Goal: Information Seeking & Learning: Find specific fact

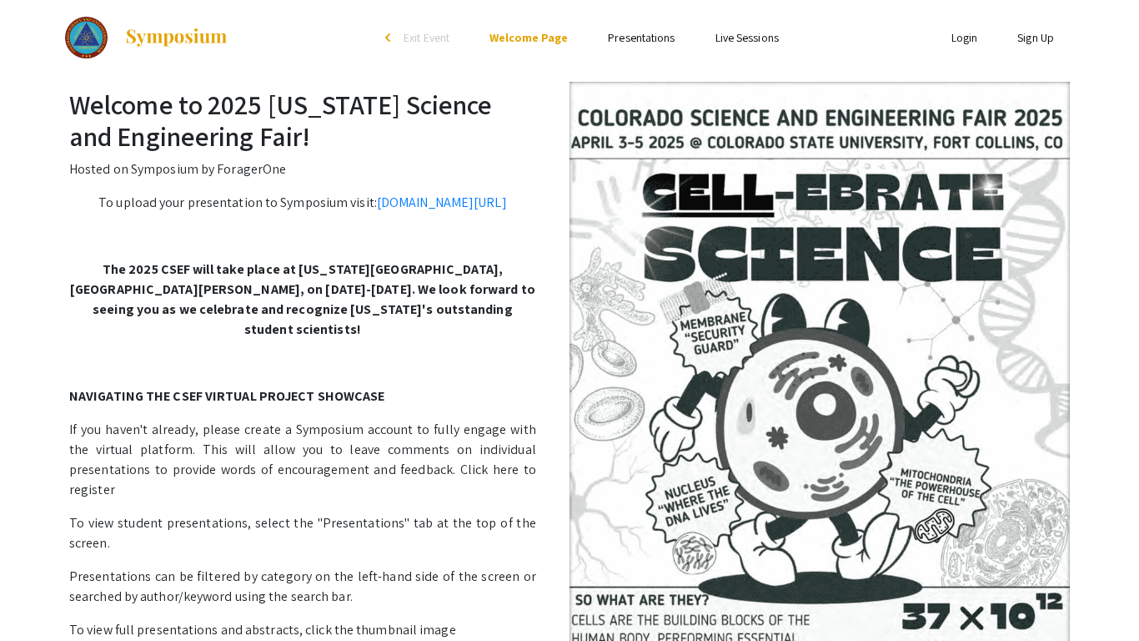
click at [614, 39] on link "Presentations" at bounding box center [641, 37] width 67 height 15
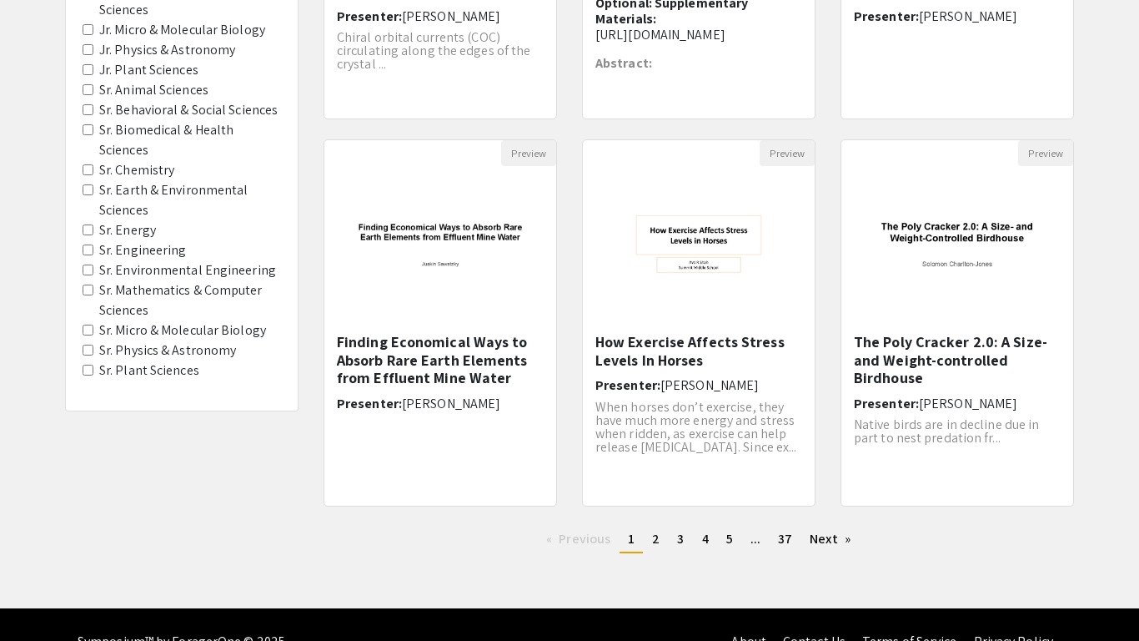
scroll to position [432, 0]
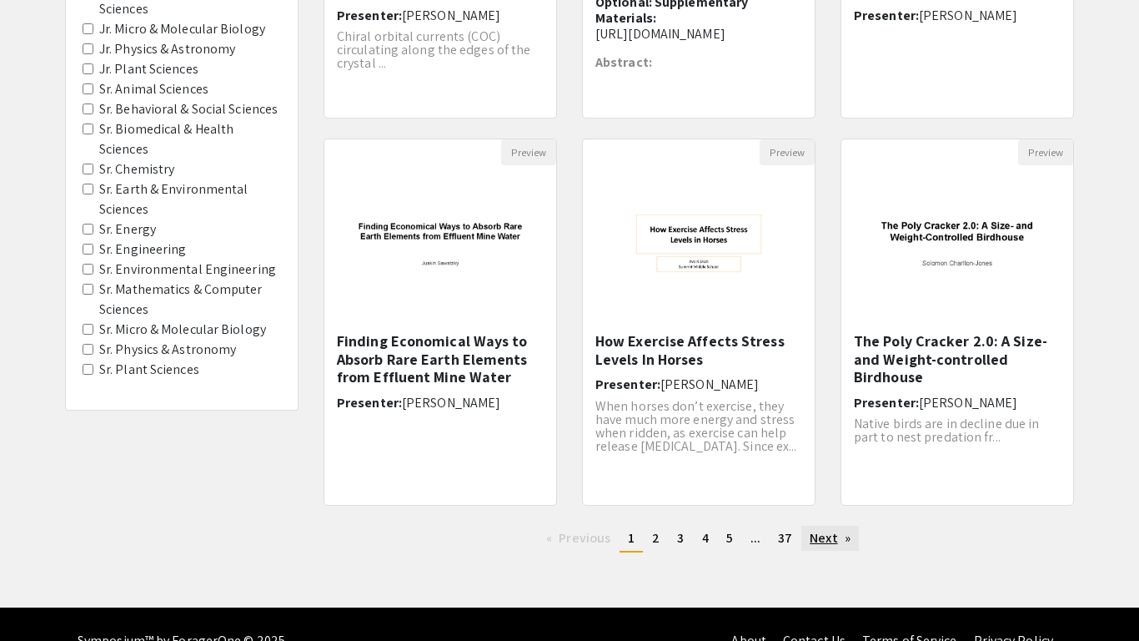
click at [828, 535] on link "Next page" at bounding box center [831, 538] width 58 height 25
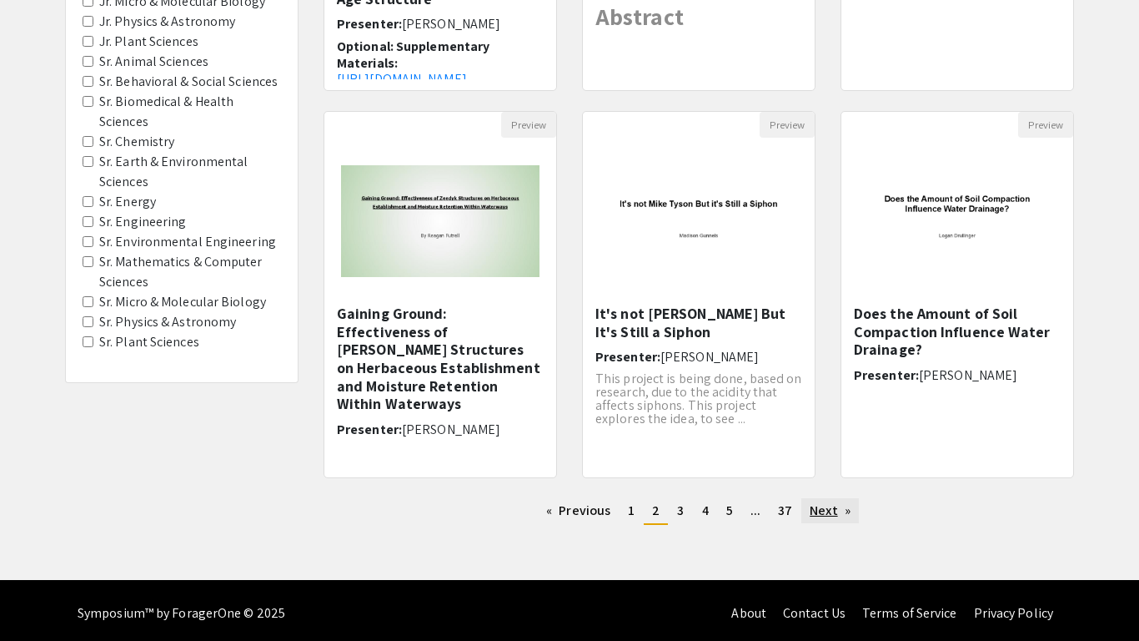
scroll to position [463, 0]
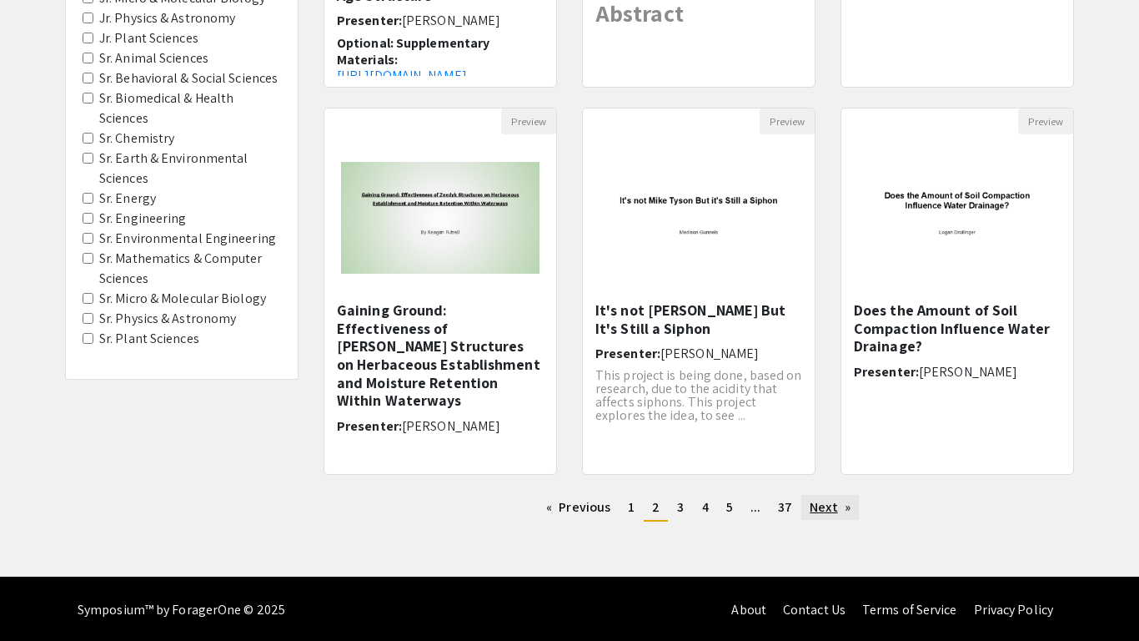
click at [819, 497] on link "Next page" at bounding box center [831, 507] width 58 height 25
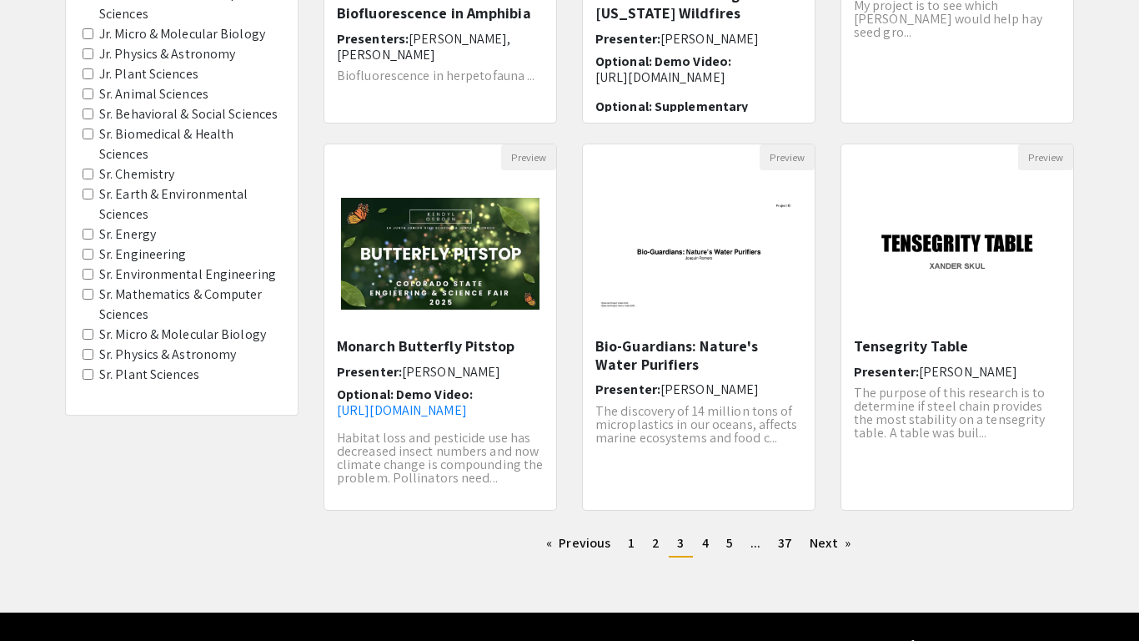
scroll to position [430, 0]
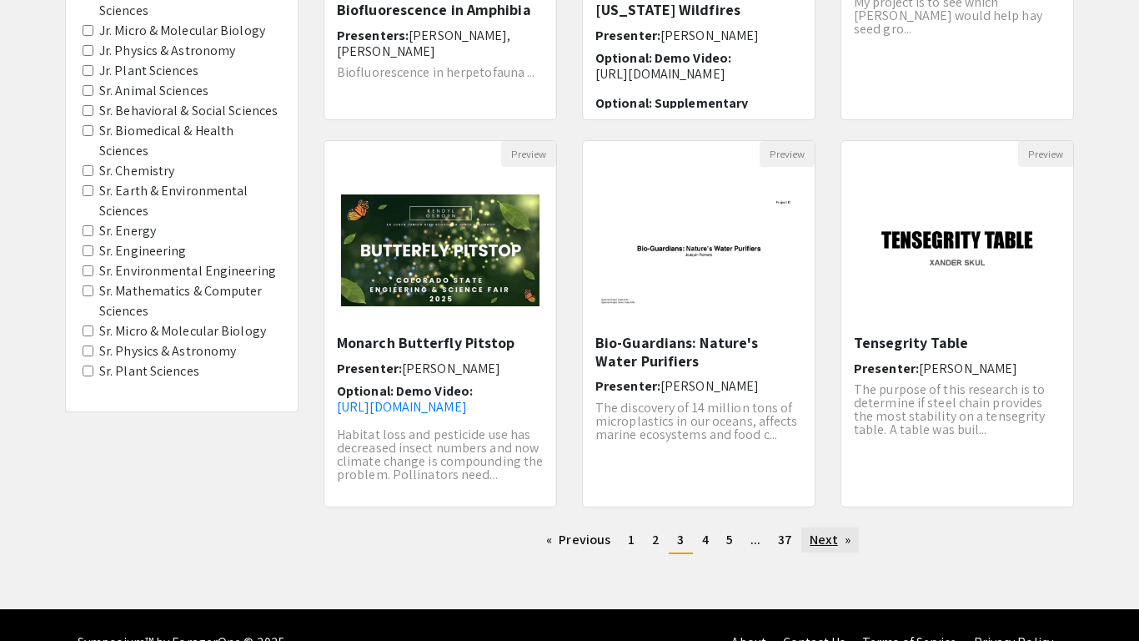
click at [834, 541] on link "Next page" at bounding box center [831, 539] width 58 height 25
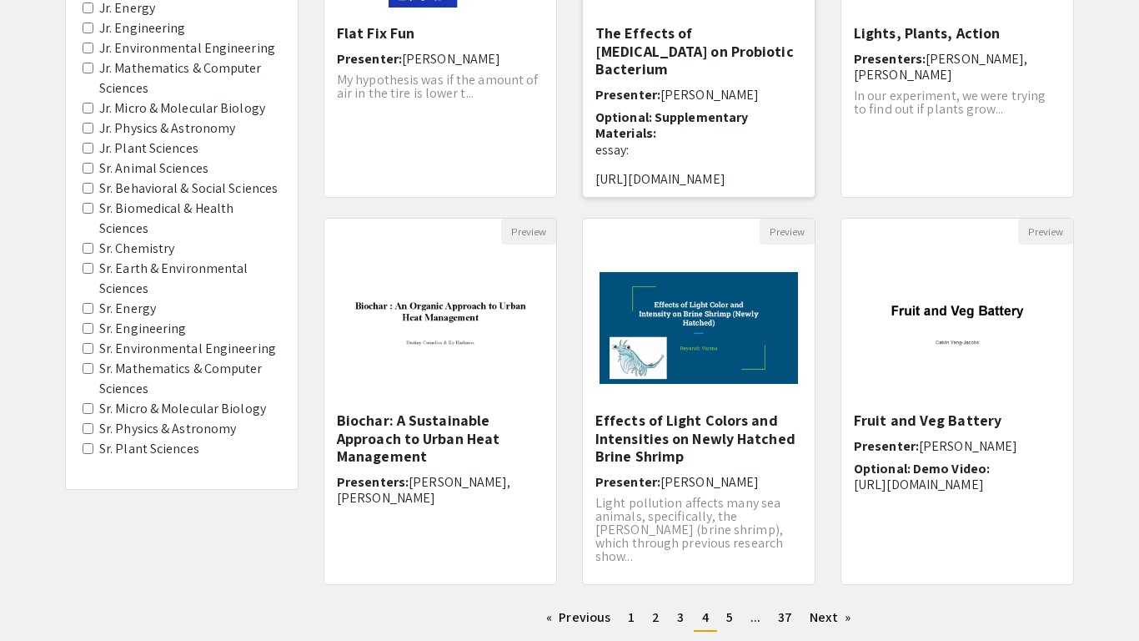
scroll to position [355, 0]
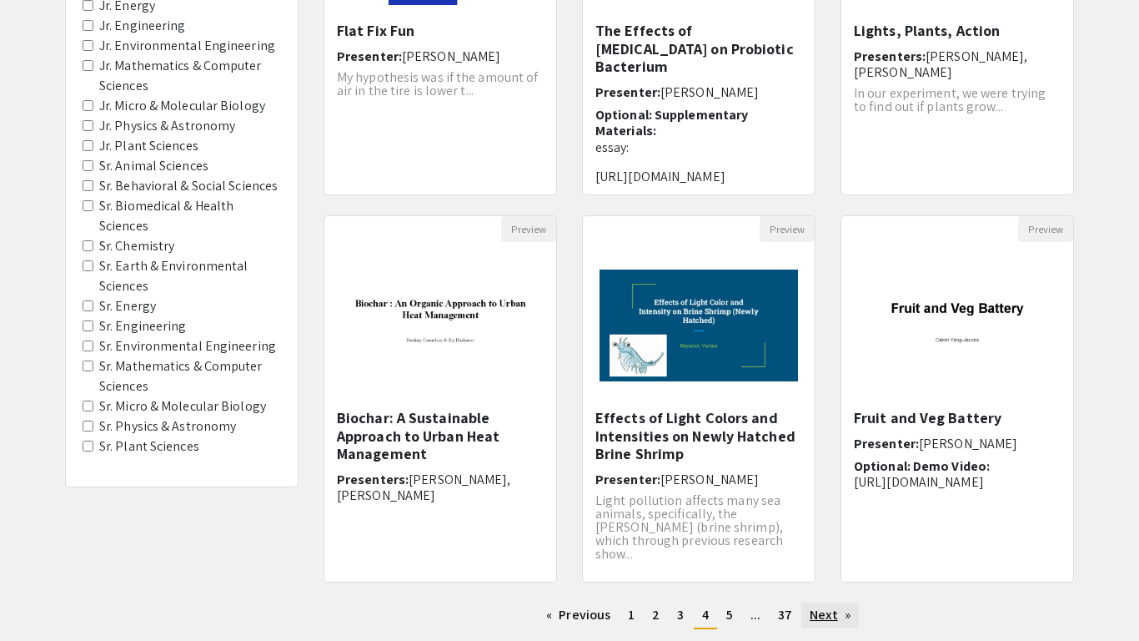
click at [828, 610] on link "Next page" at bounding box center [831, 614] width 58 height 25
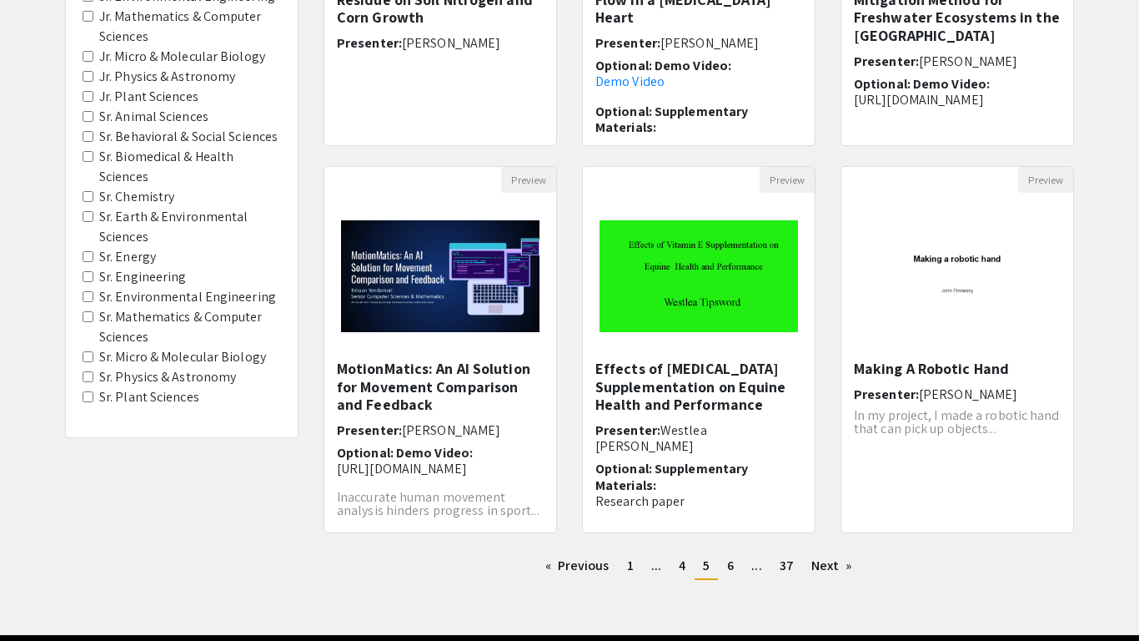
scroll to position [465, 0]
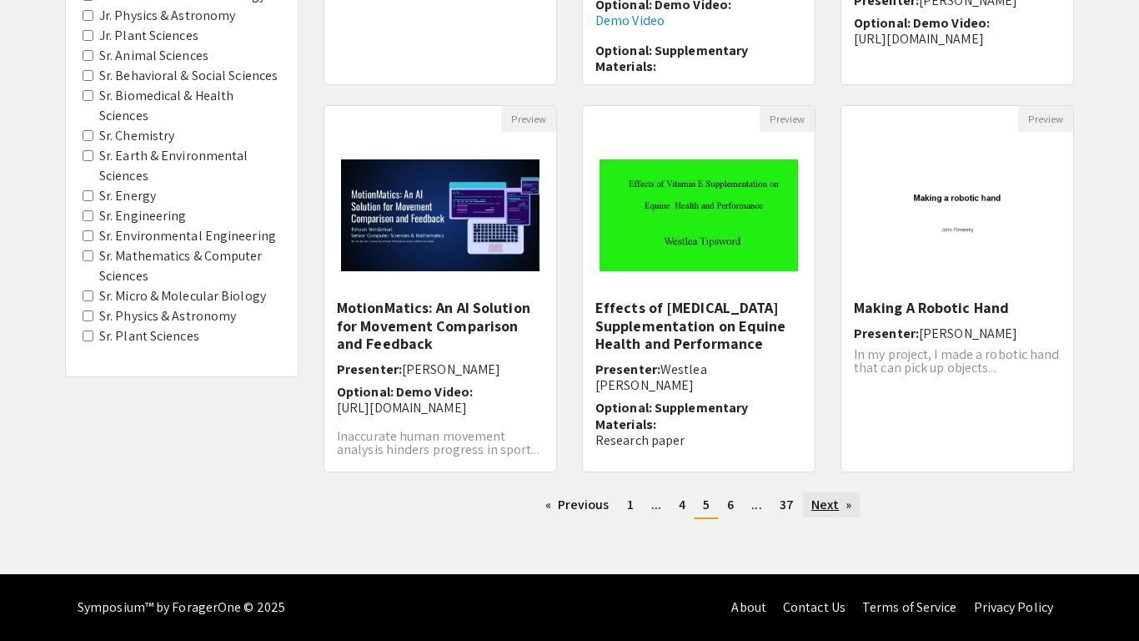
click at [828, 506] on link "Next page" at bounding box center [832, 504] width 58 height 25
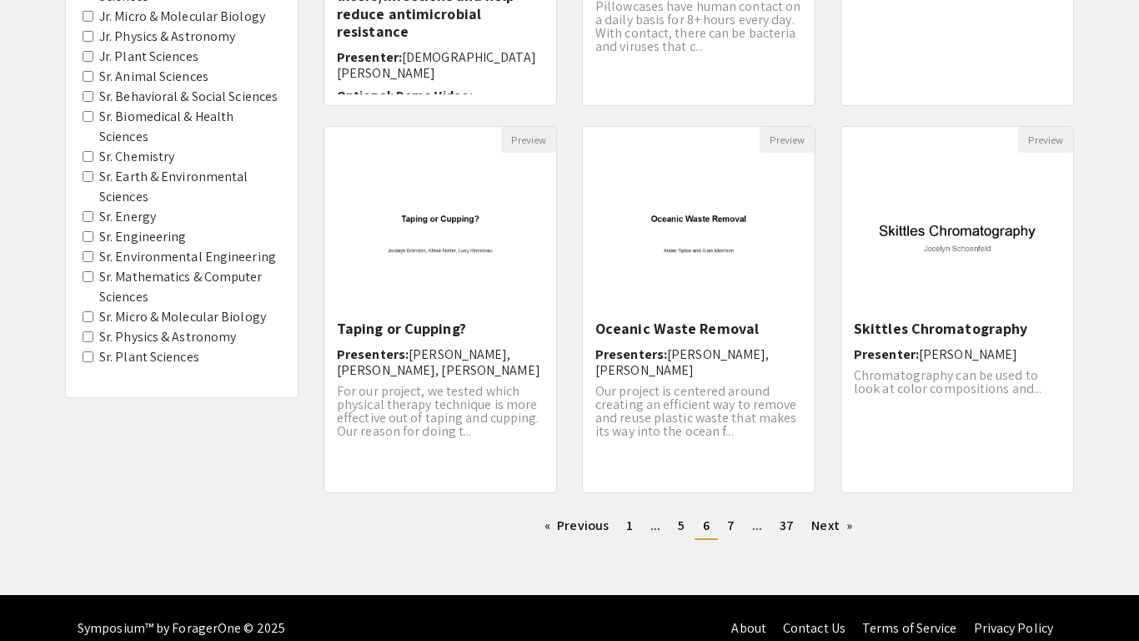
scroll to position [446, 0]
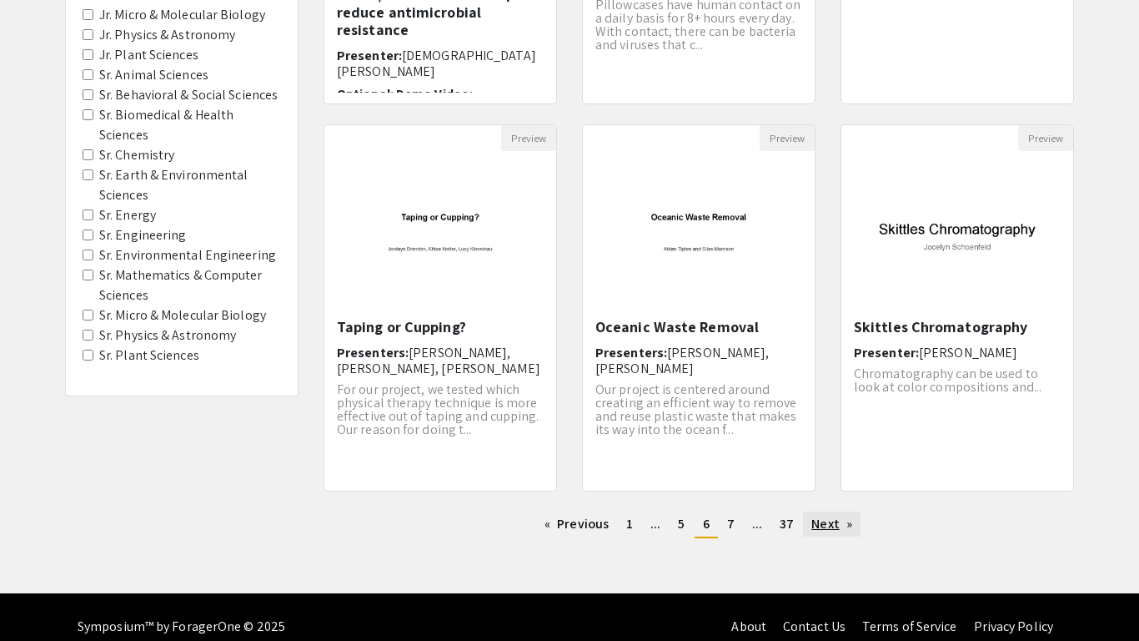
click at [822, 531] on link "Next page" at bounding box center [832, 523] width 58 height 25
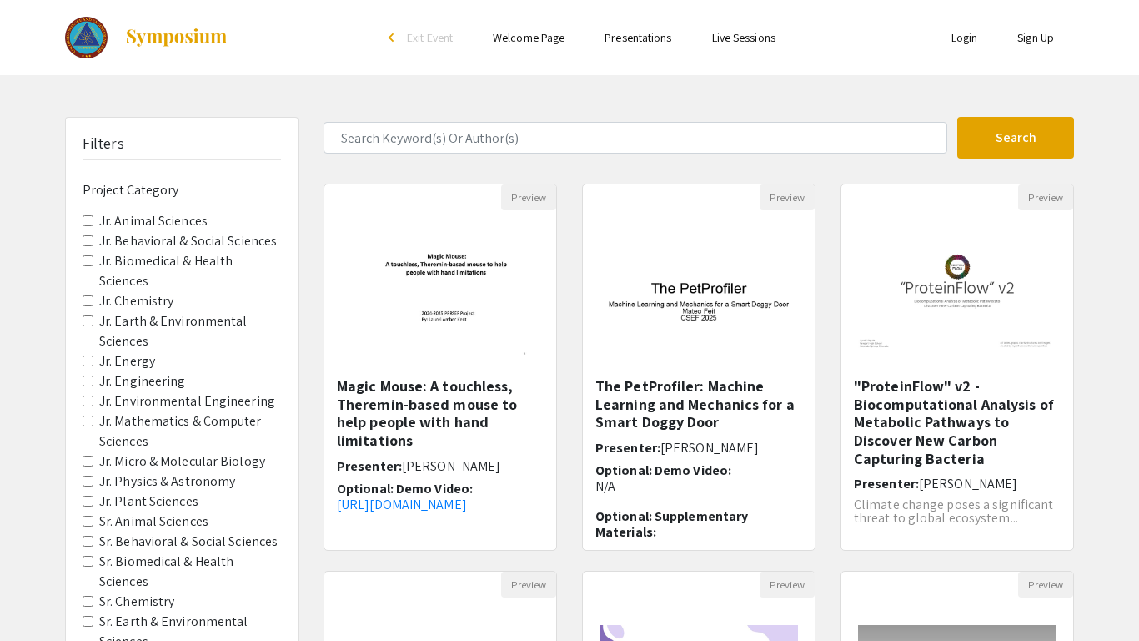
scroll to position [3, 0]
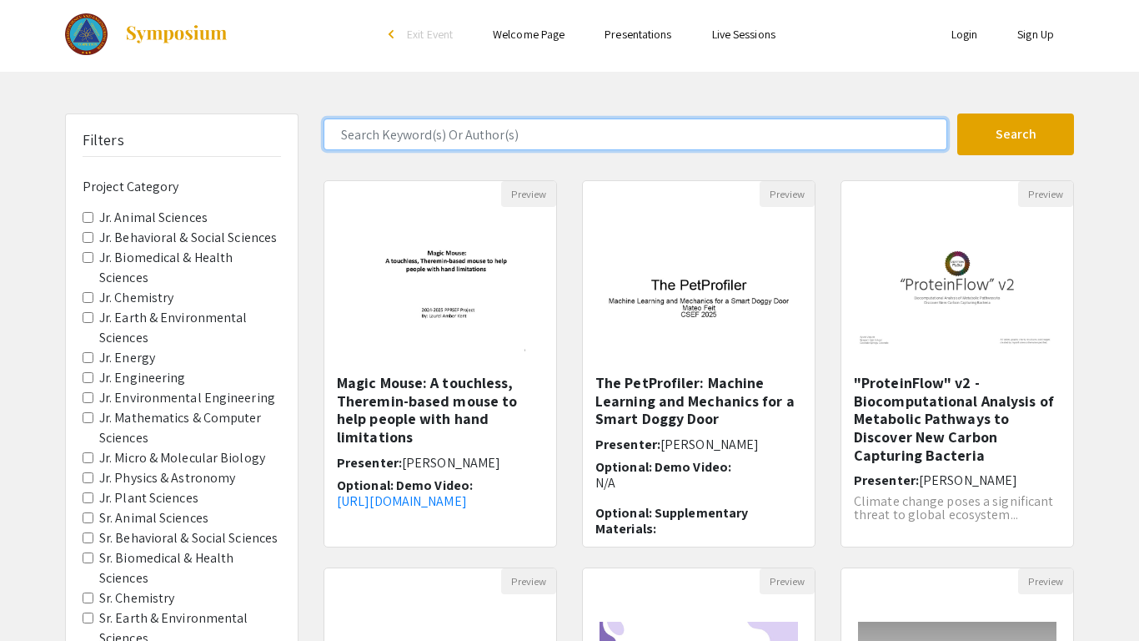
click at [475, 133] on input "Search Keyword(s) Or Author(s)" at bounding box center [636, 134] width 624 height 32
type input "Kylw"
type input "[PERSON_NAME]"
click at [958, 113] on button "Search" at bounding box center [1016, 134] width 117 height 42
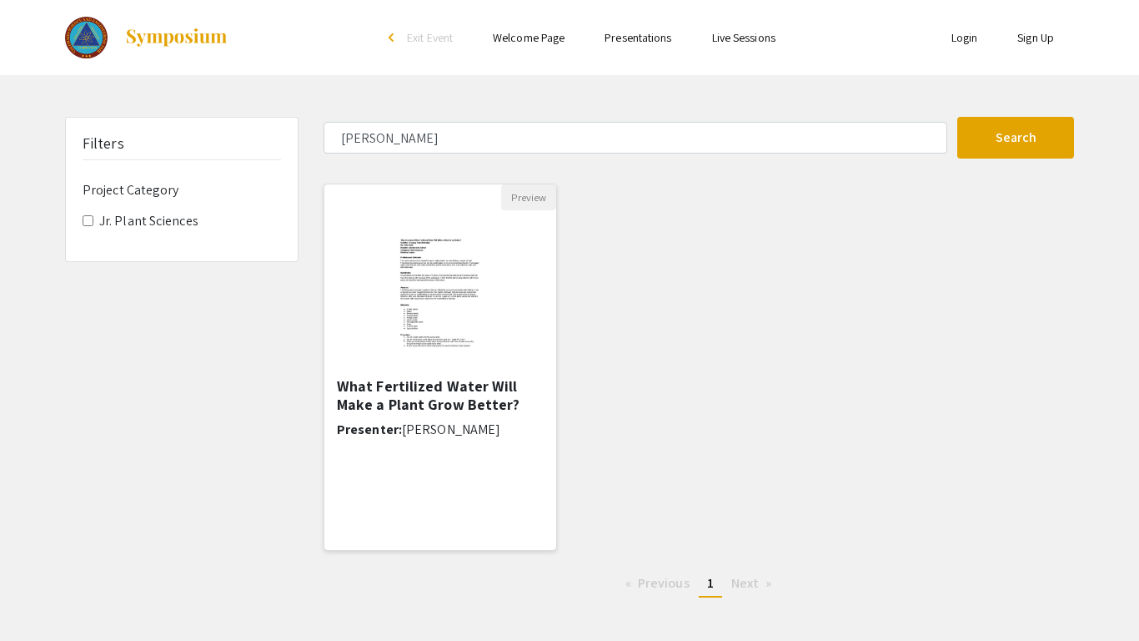
click at [394, 295] on img at bounding box center [440, 293] width 137 height 167
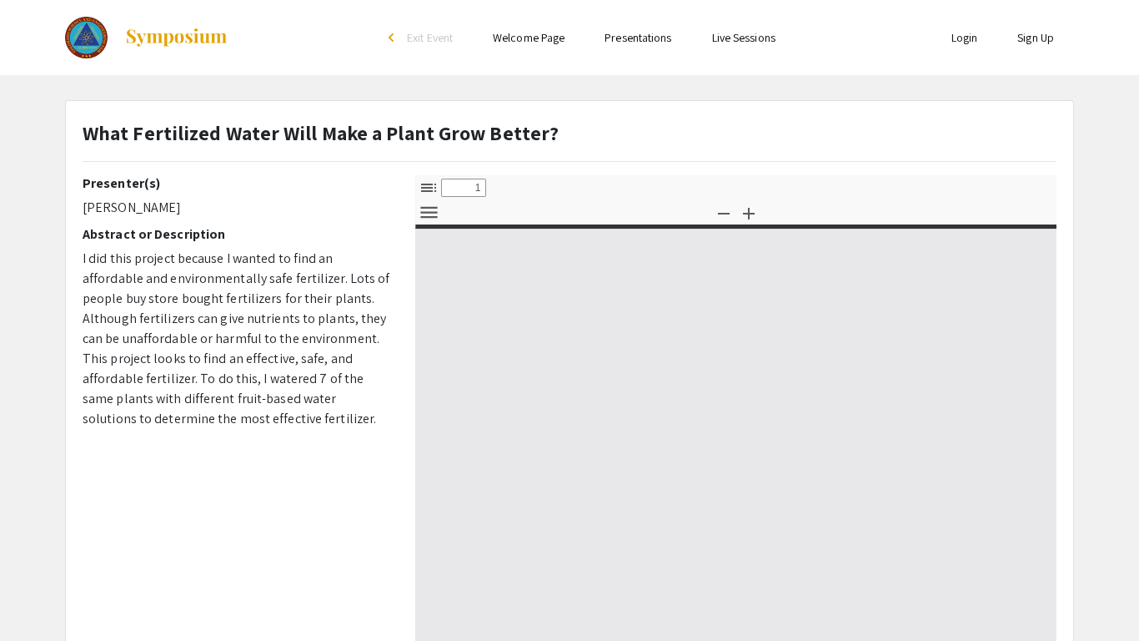
select select "custom"
type input "0"
select select "custom"
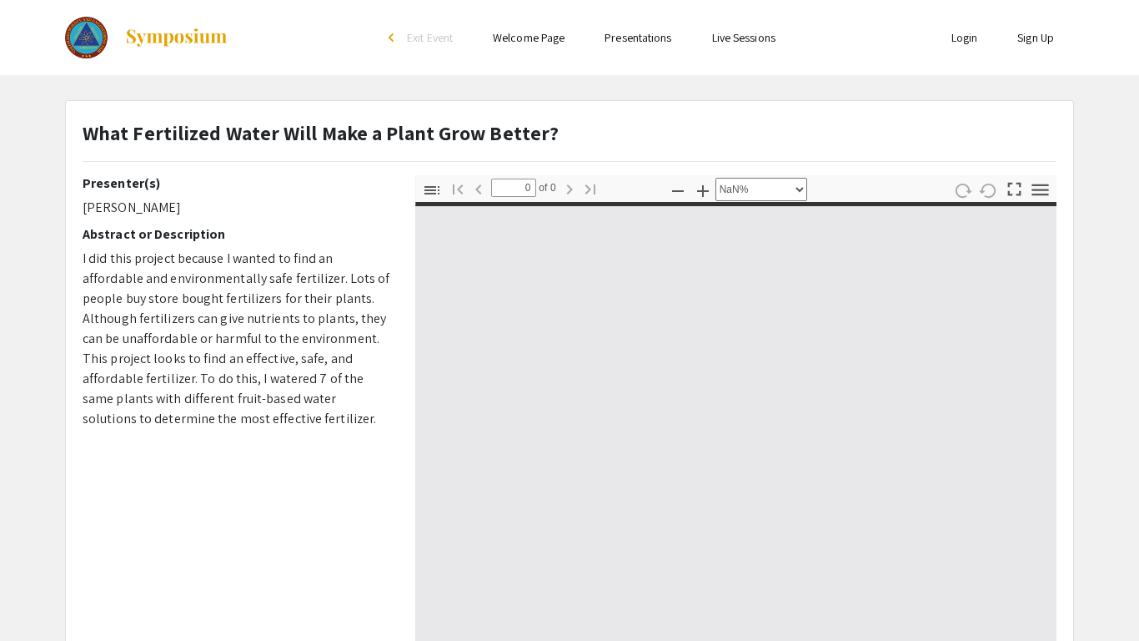
type input "1"
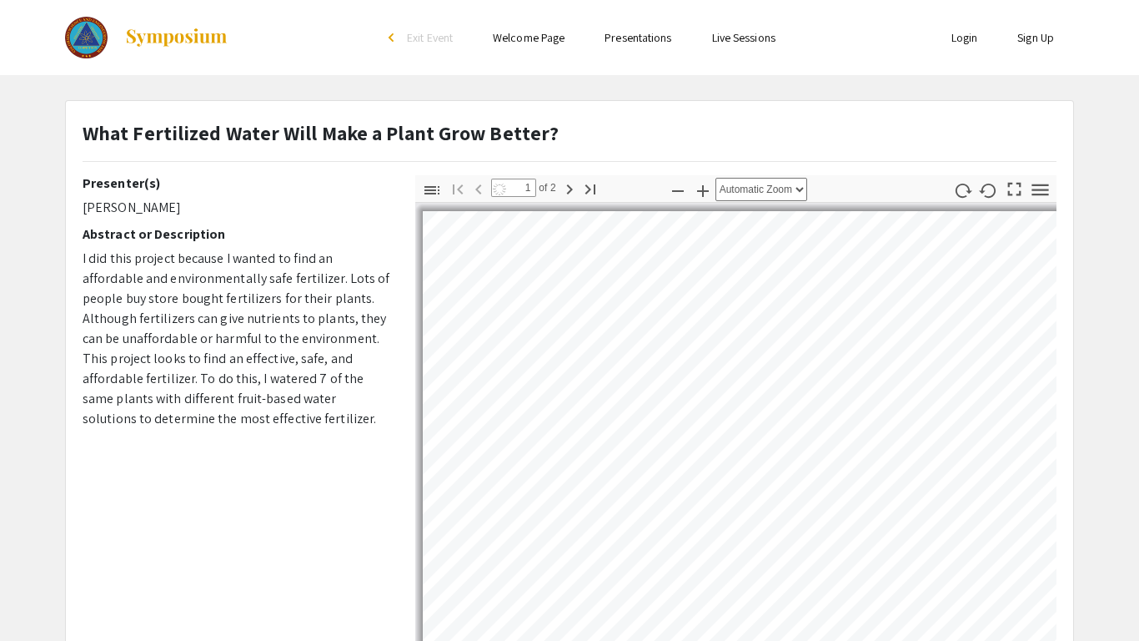
select select "auto"
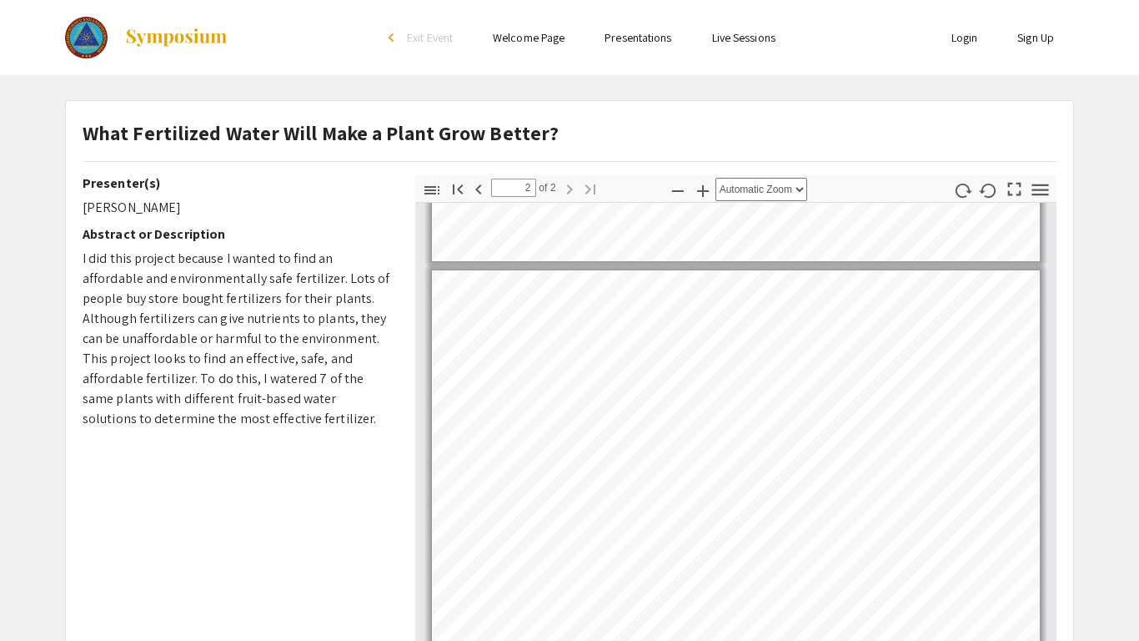
scroll to position [735, 0]
type input "1"
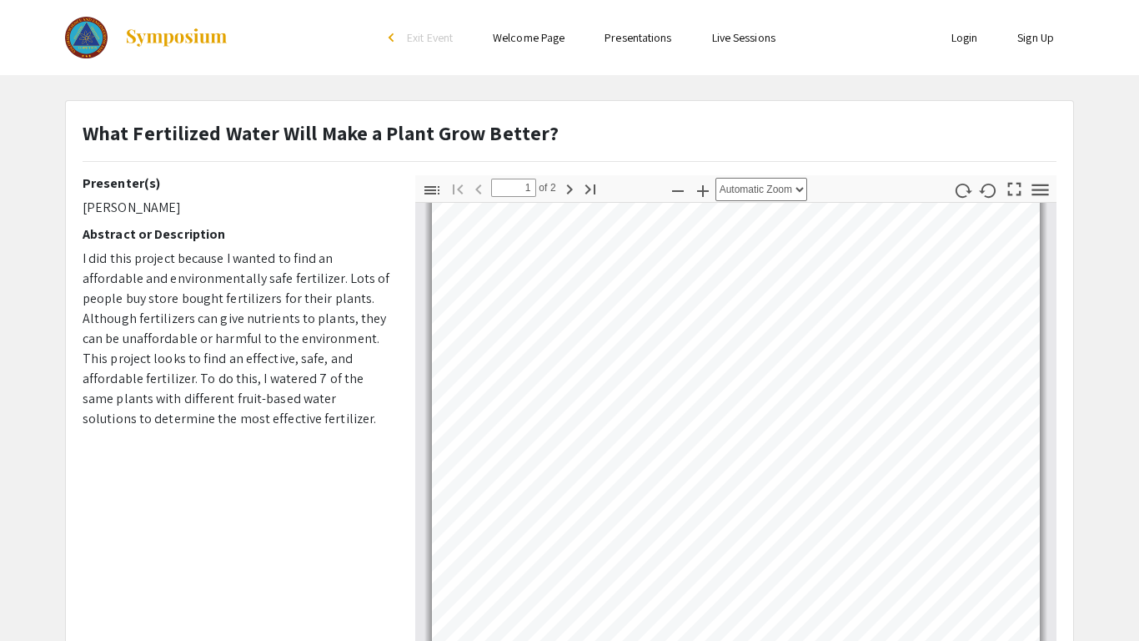
scroll to position [0, 0]
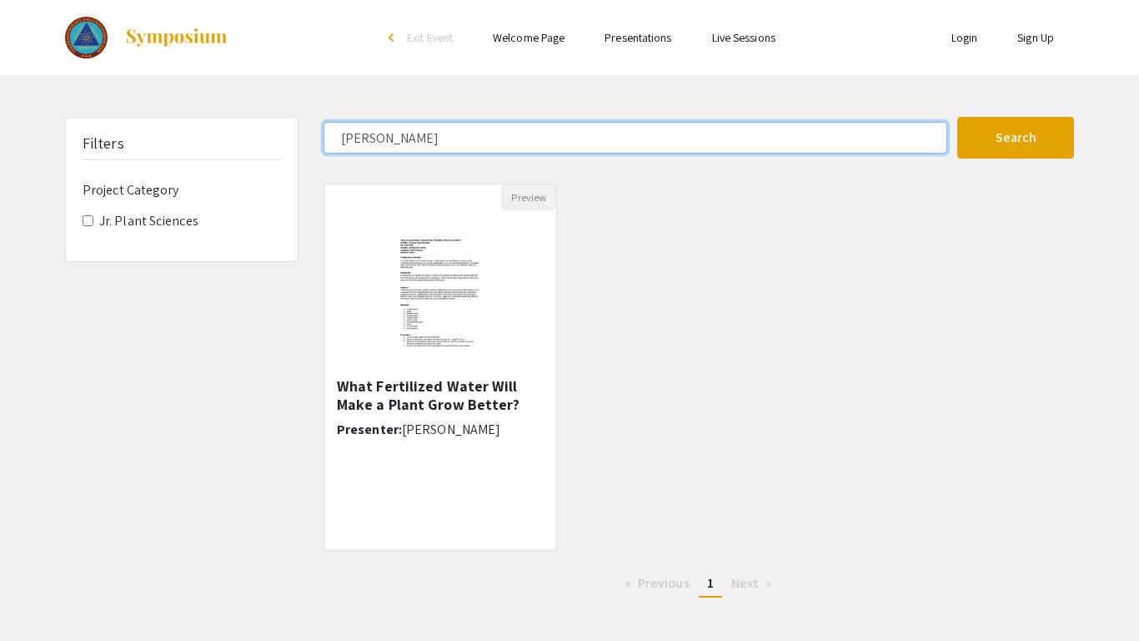
drag, startPoint x: 448, startPoint y: 146, endPoint x: 342, endPoint y: 136, distance: 106.4
click at [342, 136] on input "[PERSON_NAME]" at bounding box center [636, 138] width 624 height 32
type input "[PERSON_NAME]"
click at [958, 117] on button "Search" at bounding box center [1016, 138] width 117 height 42
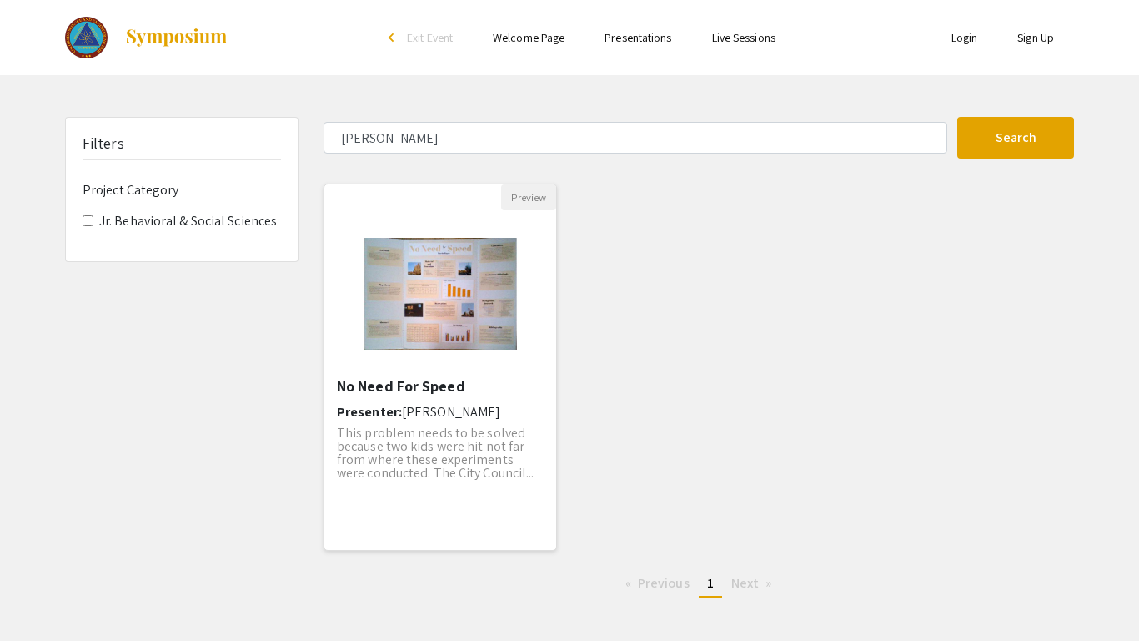
click at [375, 319] on img "Open Presentation <p>No Need For Speed</p>" at bounding box center [440, 293] width 232 height 145
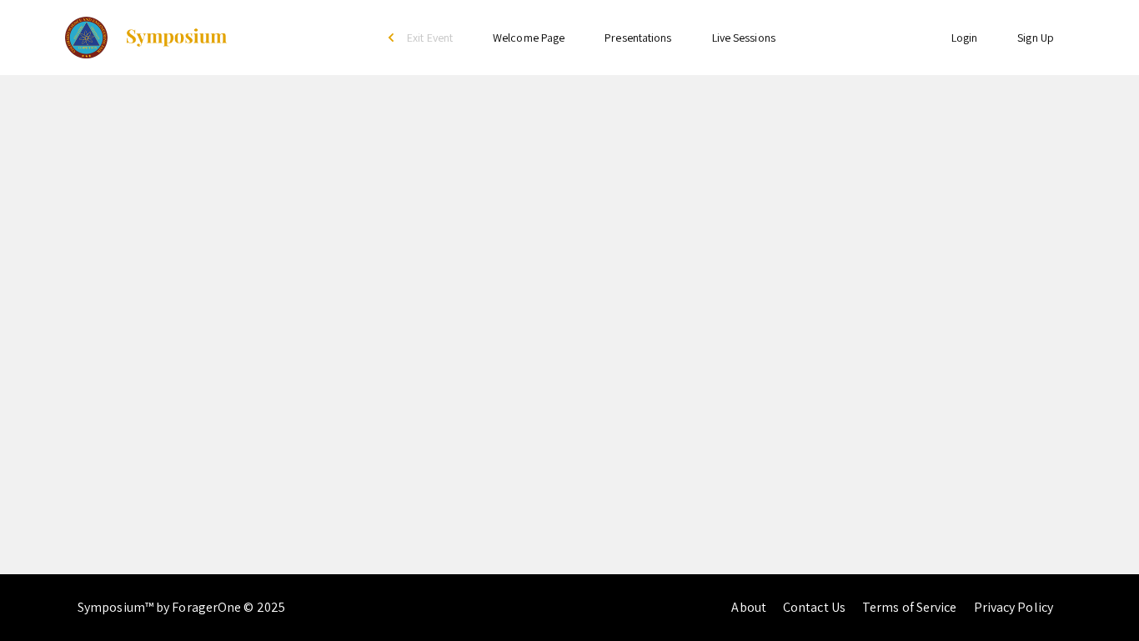
select select "custom"
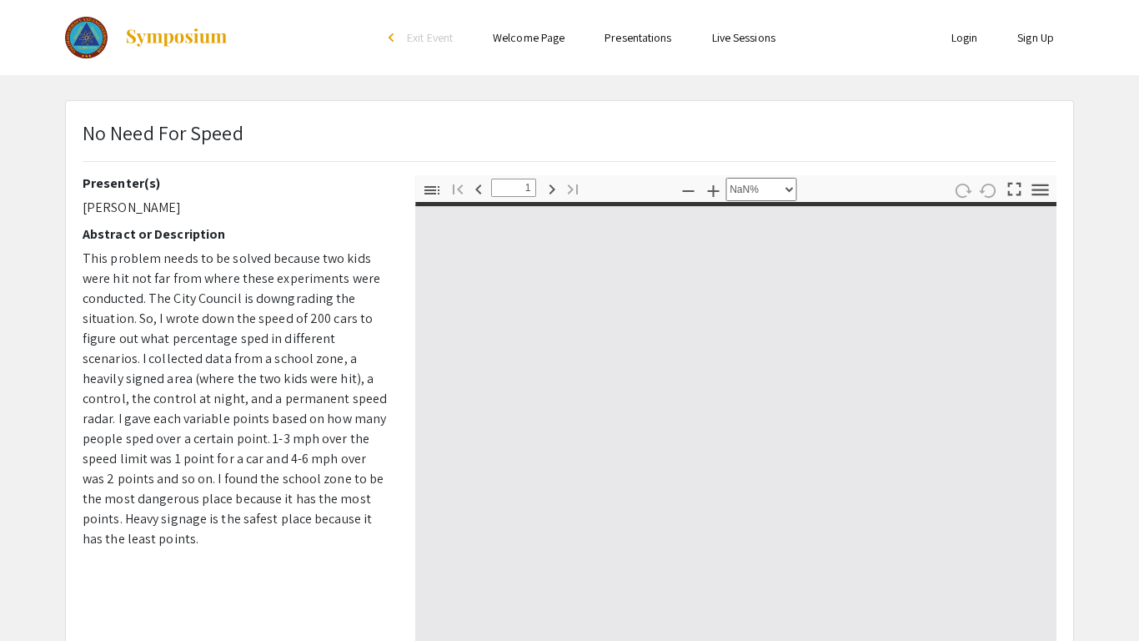
type input "0"
select select "custom"
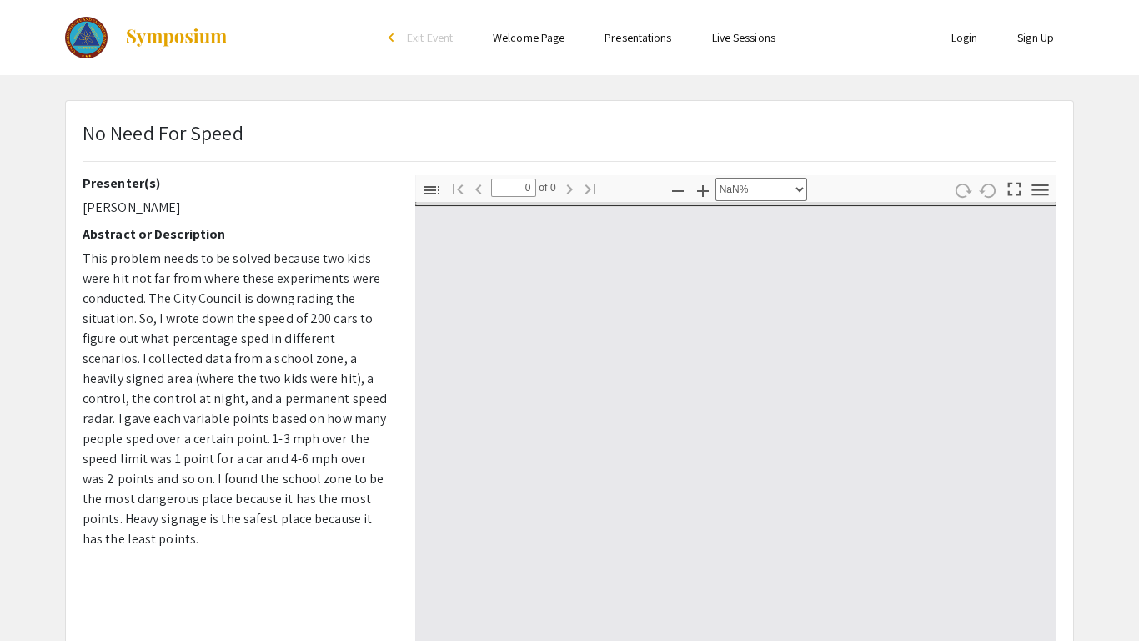
type input "1"
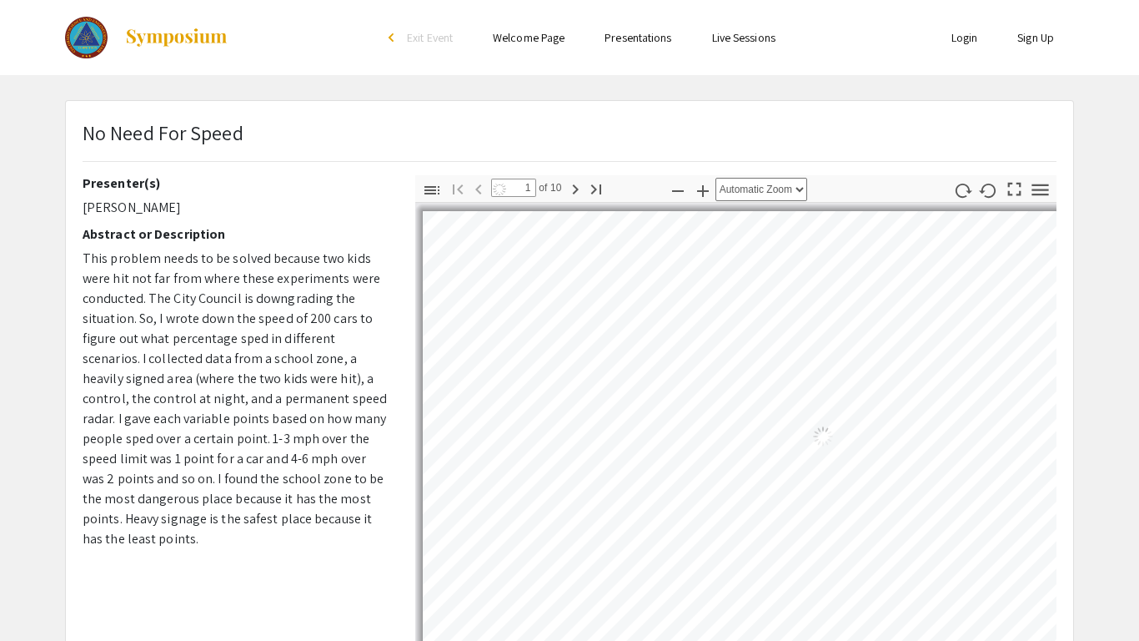
select select "auto"
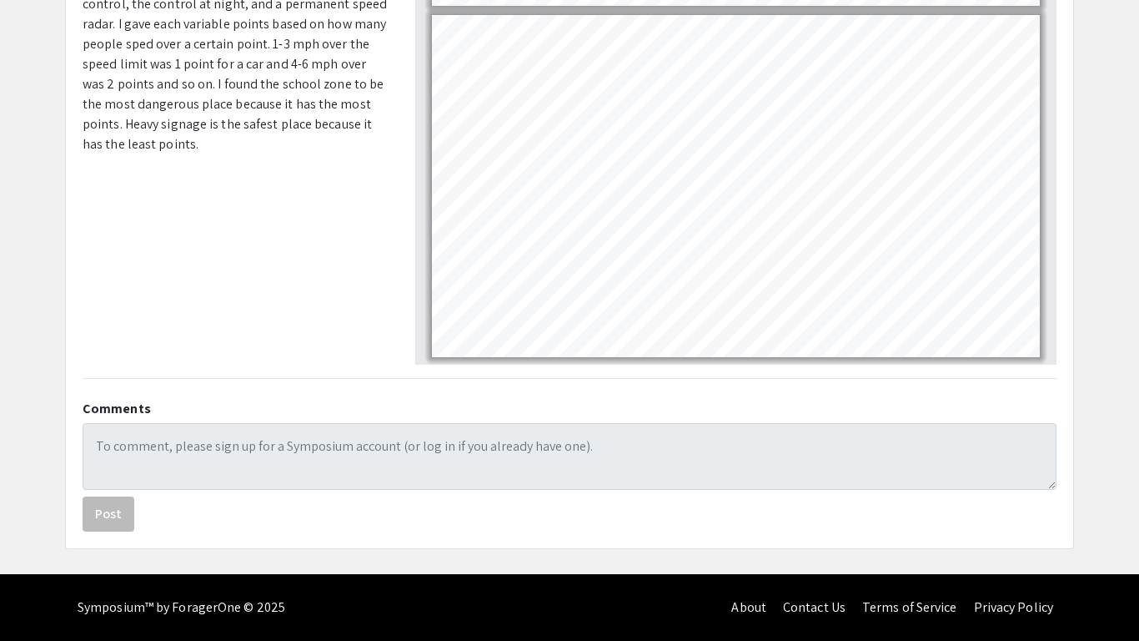
scroll to position [469, 0]
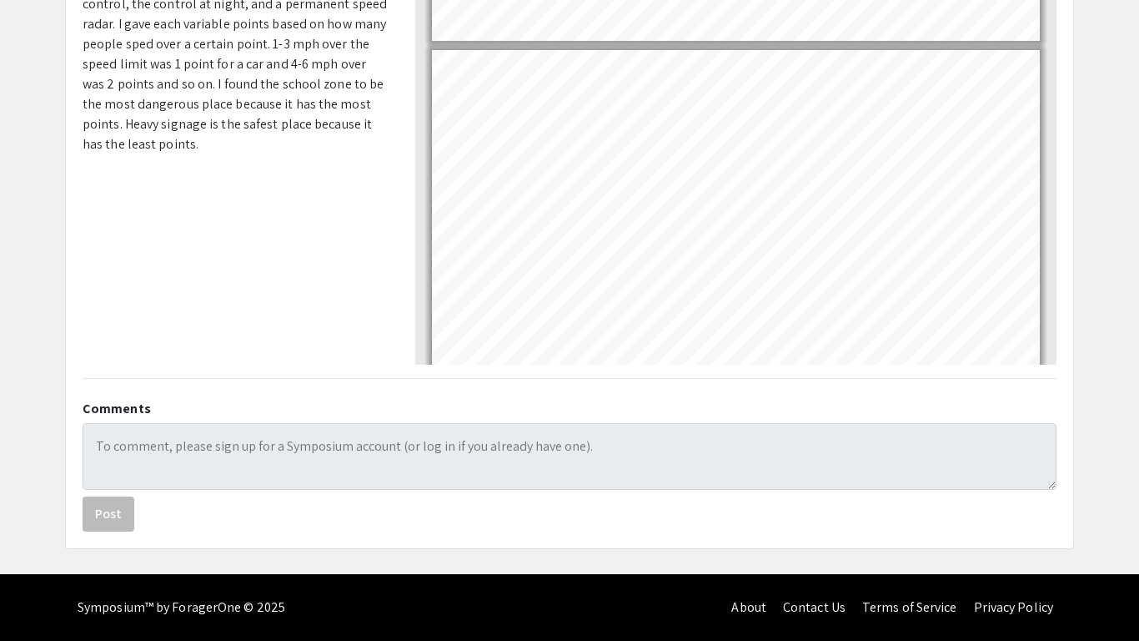
type input "1"
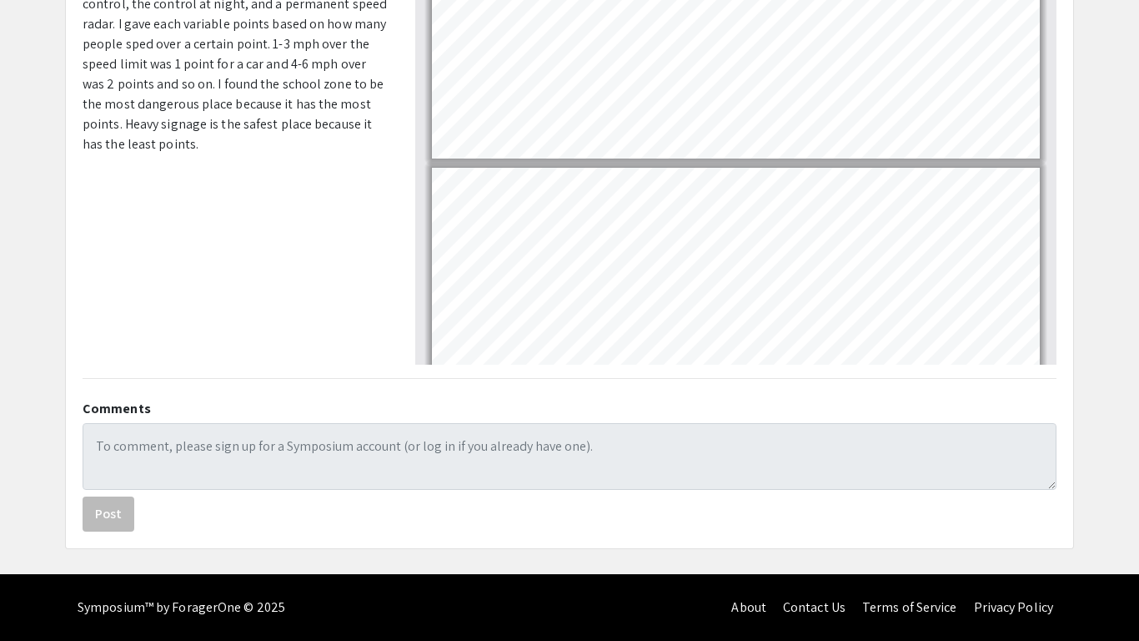
scroll to position [0, 0]
